Goal: Information Seeking & Learning: Learn about a topic

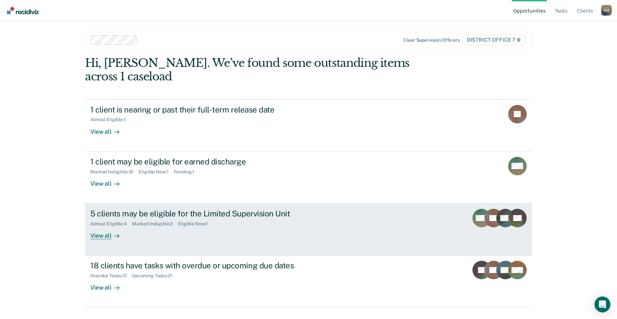
click at [257, 217] on div "5 clients may be eligible for the Limited Supervision Unit Almost Eligible : 4 …" at bounding box center [214, 224] width 248 height 30
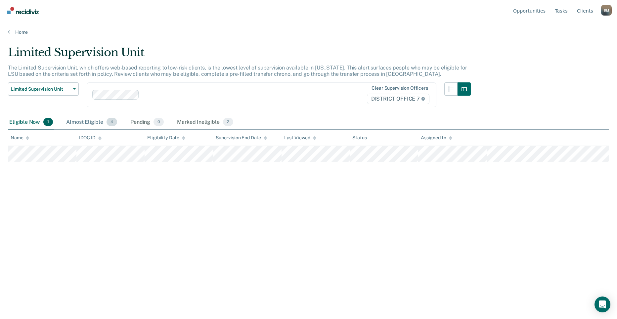
click at [95, 126] on div "Almost Eligible 4" at bounding box center [92, 122] width 54 height 15
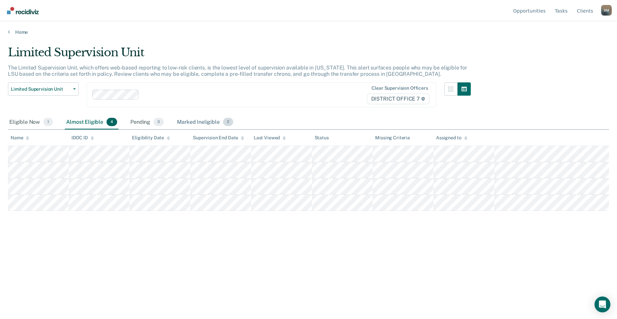
click at [194, 122] on div "Marked Ineligible 2" at bounding box center [205, 122] width 59 height 15
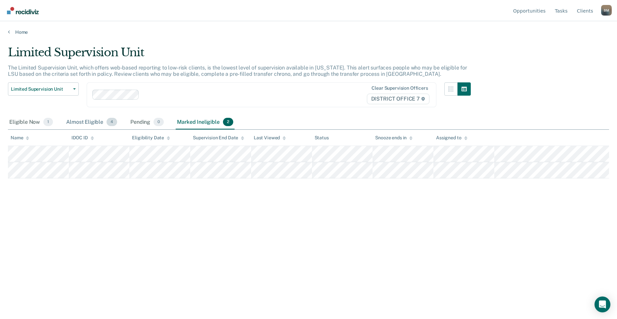
click at [79, 121] on div "Almost Eligible 4" at bounding box center [92, 122] width 54 height 15
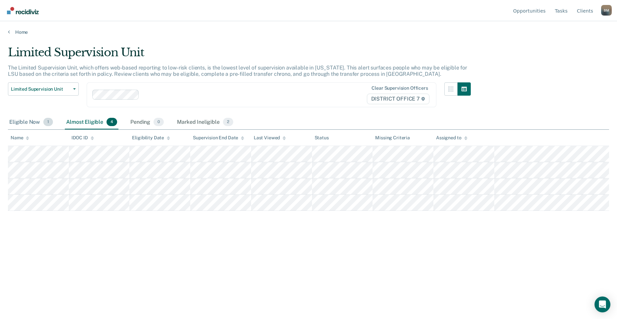
click at [37, 123] on div "Eligible Now 1" at bounding box center [31, 122] width 46 height 15
